Goal: Task Accomplishment & Management: Manage account settings

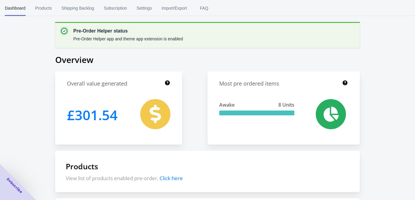
click at [29, 70] on div "Pre-Order Helper status Pre-Order Helper app and theme app extension is enabled…" at bounding box center [207, 162] width 415 height 325
click at [41, 6] on span "Products" at bounding box center [43, 8] width 17 height 16
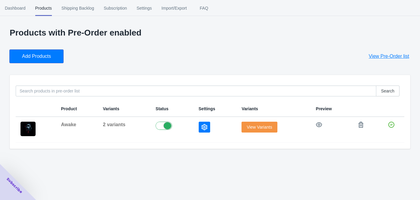
click at [40, 60] on button "Add Products" at bounding box center [37, 56] width 54 height 13
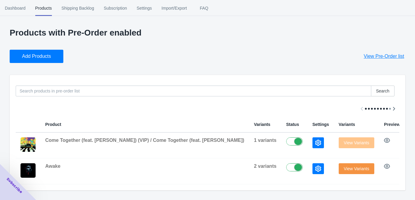
scroll to position [1, 0]
click at [315, 142] on icon "button" at bounding box center [318, 143] width 6 height 6
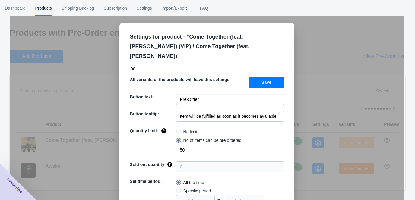
click at [108, 84] on div "Settings for product - " Come Together (feat. [PERSON_NAME]) (VIP) / Come Toget…" at bounding box center [207, 115] width 394 height 200
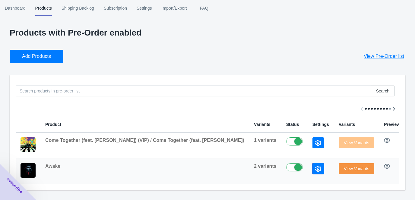
click at [313, 167] on button "button" at bounding box center [318, 169] width 11 height 11
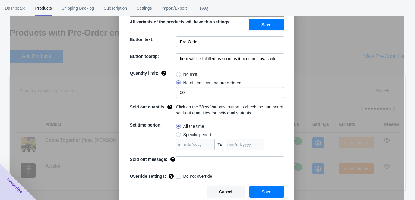
scroll to position [0, 0]
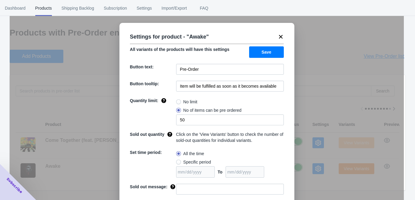
click at [278, 35] on icon at bounding box center [281, 37] width 6 height 6
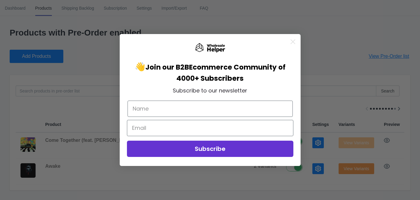
click at [292, 44] on circle "Close dialog" at bounding box center [293, 42] width 10 height 10
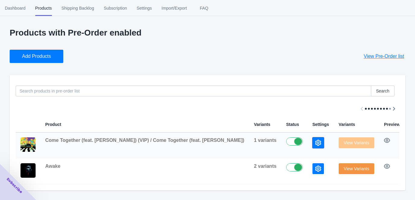
click at [315, 142] on icon "button" at bounding box center [318, 143] width 6 height 6
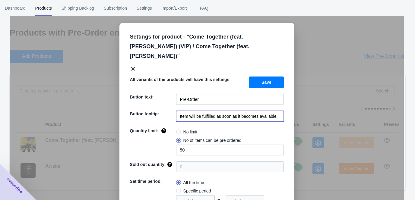
click at [188, 111] on input "Item will be fulfilled as soon as it becomes available" at bounding box center [230, 116] width 108 height 11
paste input "Release date: [DATE]"
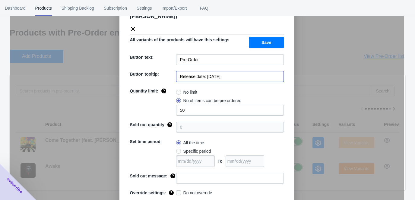
scroll to position [41, 0]
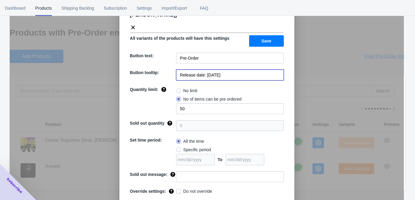
type input "Release date: [DATE]"
click at [184, 88] on span "No limit" at bounding box center [190, 91] width 14 height 6
click at [178, 89] on input "No limit" at bounding box center [178, 89] width 0 height 0
radio input "true"
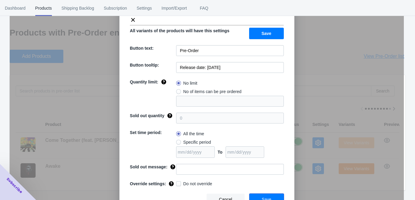
click at [258, 194] on button "Save" at bounding box center [267, 199] width 34 height 11
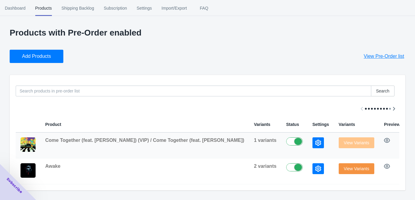
click at [308, 144] on td at bounding box center [321, 146] width 26 height 26
click at [315, 143] on icon "button" at bounding box center [318, 143] width 6 height 6
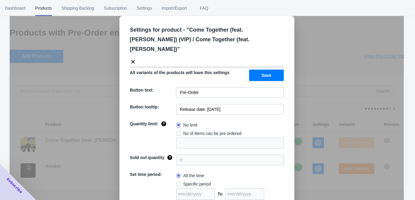
scroll to position [0, 0]
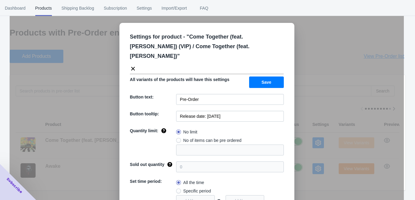
click at [130, 66] on icon at bounding box center [133, 69] width 6 height 6
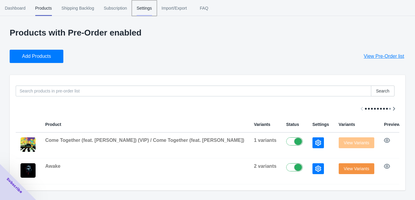
click at [148, 8] on span "Settings" at bounding box center [144, 8] width 15 height 16
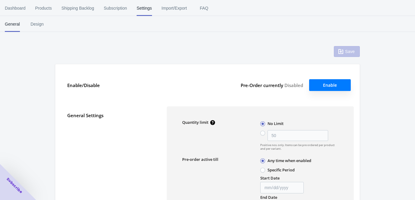
type input "50"
checkbox input "false"
type textarea "Inventory level is <qty>. Some of the items will be pre-ordered."
type textarea "Only <qty> items left in stock."
type textarea "A maximum of <qty> products can be pre ordered."
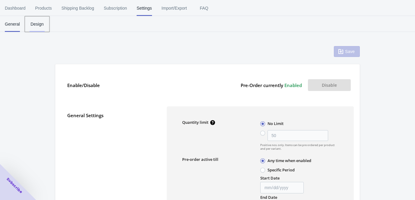
click at [40, 26] on span "Design" at bounding box center [37, 24] width 15 height 16
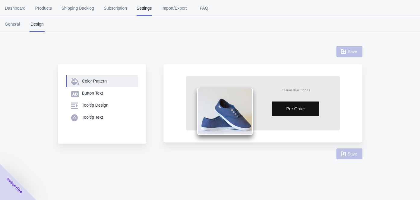
click at [87, 81] on div "Color Pattern" at bounding box center [107, 81] width 51 height 6
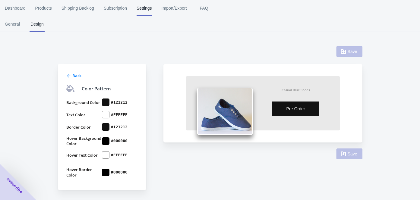
click at [72, 77] on div "Back" at bounding box center [101, 75] width 73 height 7
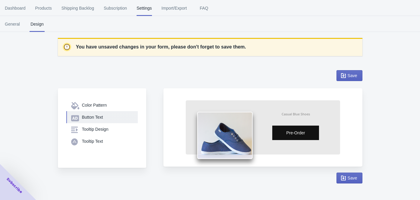
click at [88, 118] on div "Button Text" at bounding box center [107, 117] width 51 height 6
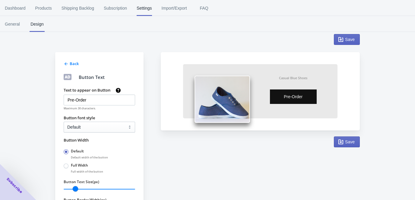
scroll to position [58, 0]
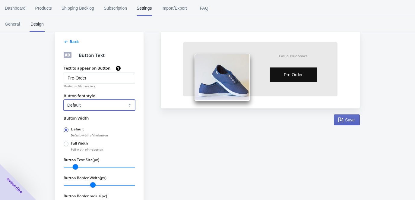
click at [85, 106] on select "Default Arial Times New Roman Courier Sans Serif" at bounding box center [100, 105] width 72 height 11
select select "4"
click at [64, 100] on select "Default Arial Times New Roman Courier Sans Serif" at bounding box center [100, 105] width 72 height 11
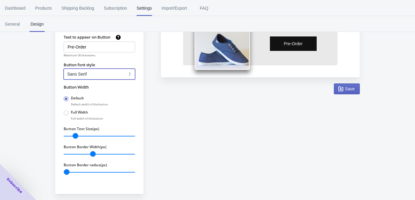
scroll to position [91, 0]
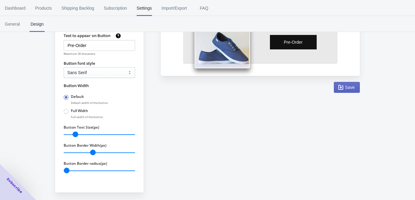
click at [67, 112] on span at bounding box center [66, 111] width 5 height 5
click at [65, 110] on input "Full Width" at bounding box center [65, 110] width 0 height 0
radio input "true"
radio input "false"
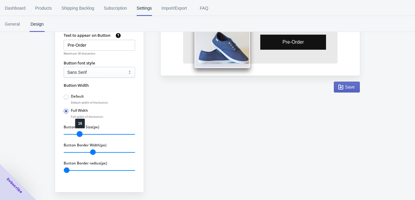
drag, startPoint x: 75, startPoint y: 134, endPoint x: 79, endPoint y: 134, distance: 4.2
type input "16"
click at [79, 134] on input "Button Text Size(px)" at bounding box center [100, 135] width 72 height 8
drag, startPoint x: 93, startPoint y: 153, endPoint x: 97, endPoint y: 152, distance: 4.1
type input "5"
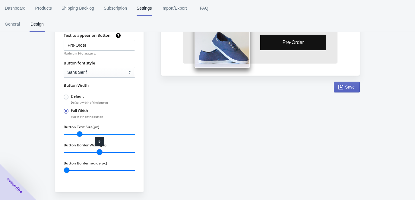
click at [97, 152] on input "Button Border Width(px)" at bounding box center [100, 153] width 72 height 8
type input "0"
drag, startPoint x: 65, startPoint y: 171, endPoint x: 31, endPoint y: 174, distance: 34.6
click at [64, 174] on input "Button Border radius(px)" at bounding box center [100, 171] width 72 height 8
click at [344, 88] on span "Save" at bounding box center [347, 87] width 16 height 6
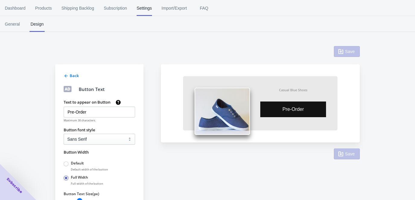
scroll to position [0, 0]
click at [70, 73] on span "Back" at bounding box center [74, 75] width 9 height 5
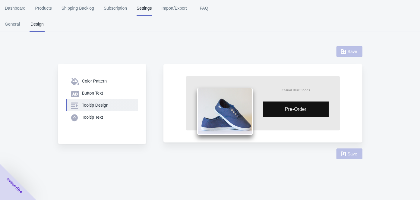
click at [85, 107] on div "Tooltip Design" at bounding box center [107, 105] width 51 height 6
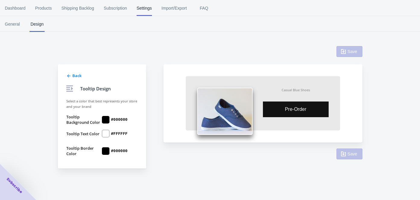
click at [76, 76] on span "Back" at bounding box center [76, 75] width 9 height 5
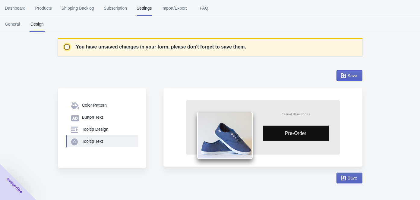
click at [83, 139] on div "Tooltip Text" at bounding box center [107, 141] width 51 height 6
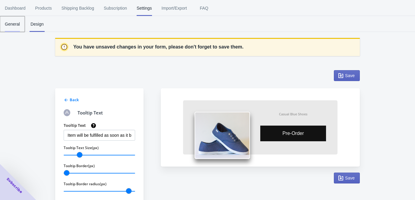
click at [11, 24] on span "General" at bounding box center [12, 24] width 15 height 16
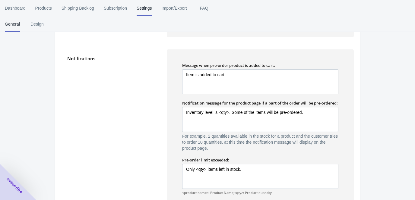
scroll to position [354, 0]
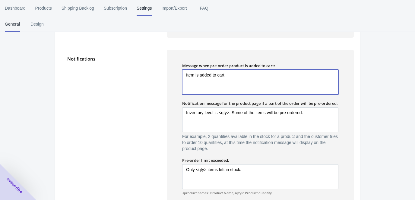
click at [230, 77] on textarea "Item is added to cart!" at bounding box center [260, 82] width 156 height 25
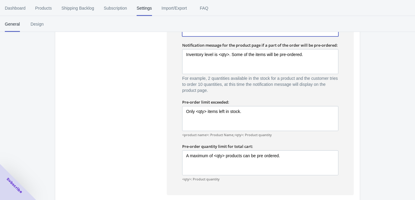
scroll to position [444, 0]
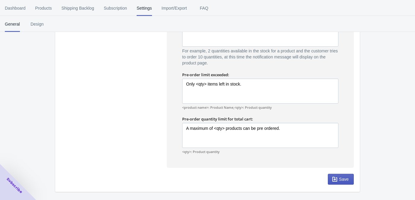
type textarea "Item is added to cart."
click at [338, 176] on button "Save" at bounding box center [341, 179] width 26 height 11
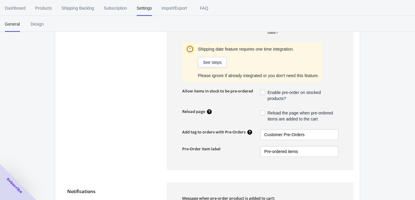
scroll to position [66, 0]
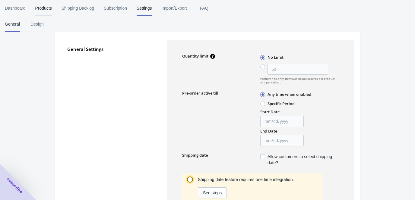
click at [42, 7] on span "Products" at bounding box center [43, 8] width 17 height 16
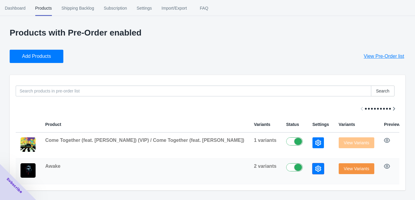
click at [315, 170] on icon "button" at bounding box center [318, 169] width 6 height 6
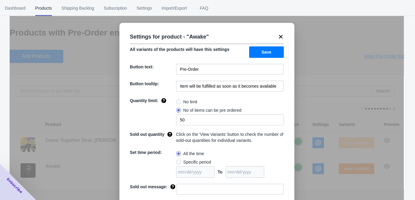
click at [308, 68] on div "Settings for product - " Awake " All variants of the products will have this se…" at bounding box center [207, 115] width 394 height 200
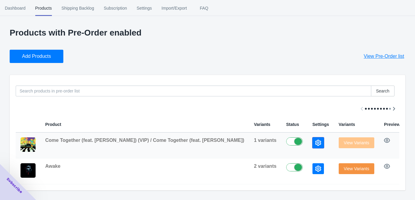
click at [315, 144] on icon "button" at bounding box center [318, 143] width 6 height 6
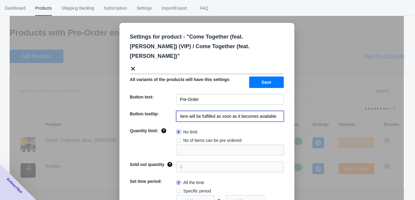
click at [247, 111] on input "Item will be fulfilled as soon as it becomes available" at bounding box center [230, 116] width 108 height 11
paste input "[URL][DOMAIN_NAME][PERSON_NAME][PERSON_NAME]"
type input "[URL][DOMAIN_NAME][PERSON_NAME][PERSON_NAME]"
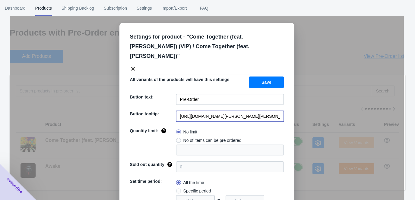
scroll to position [0, 141]
click at [247, 111] on input "[URL][DOMAIN_NAME][PERSON_NAME][PERSON_NAME]" at bounding box center [230, 116] width 108 height 11
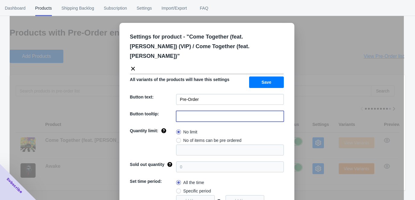
paste input "Release date: [DATE]"
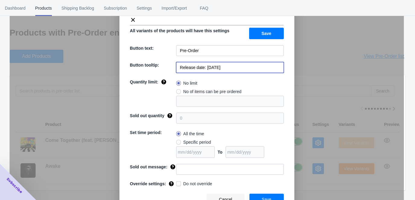
scroll to position [1, 0]
type input "Release date: [DATE]"
click at [262, 197] on span "Save" at bounding box center [267, 199] width 10 height 5
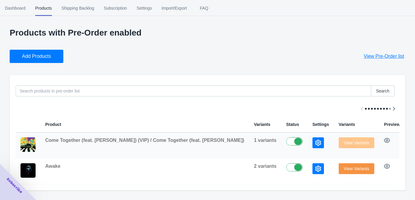
scroll to position [0, 0]
